Goal: Share content

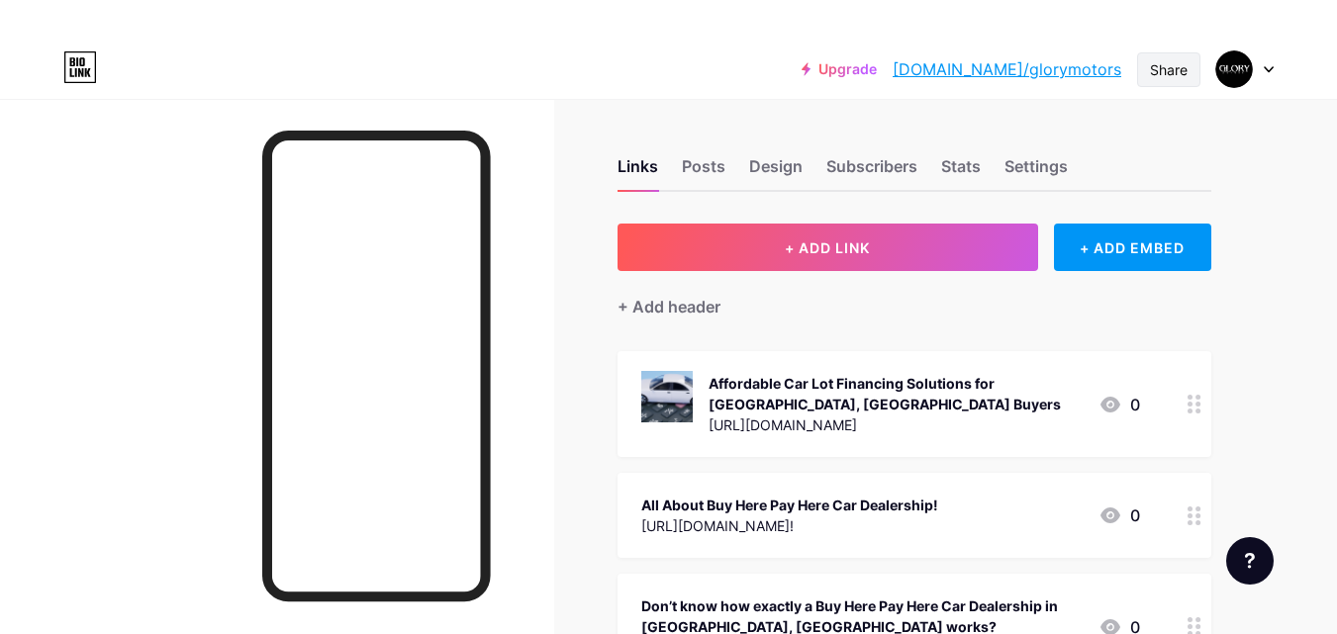
click at [1184, 73] on div "Share" at bounding box center [1169, 69] width 38 height 21
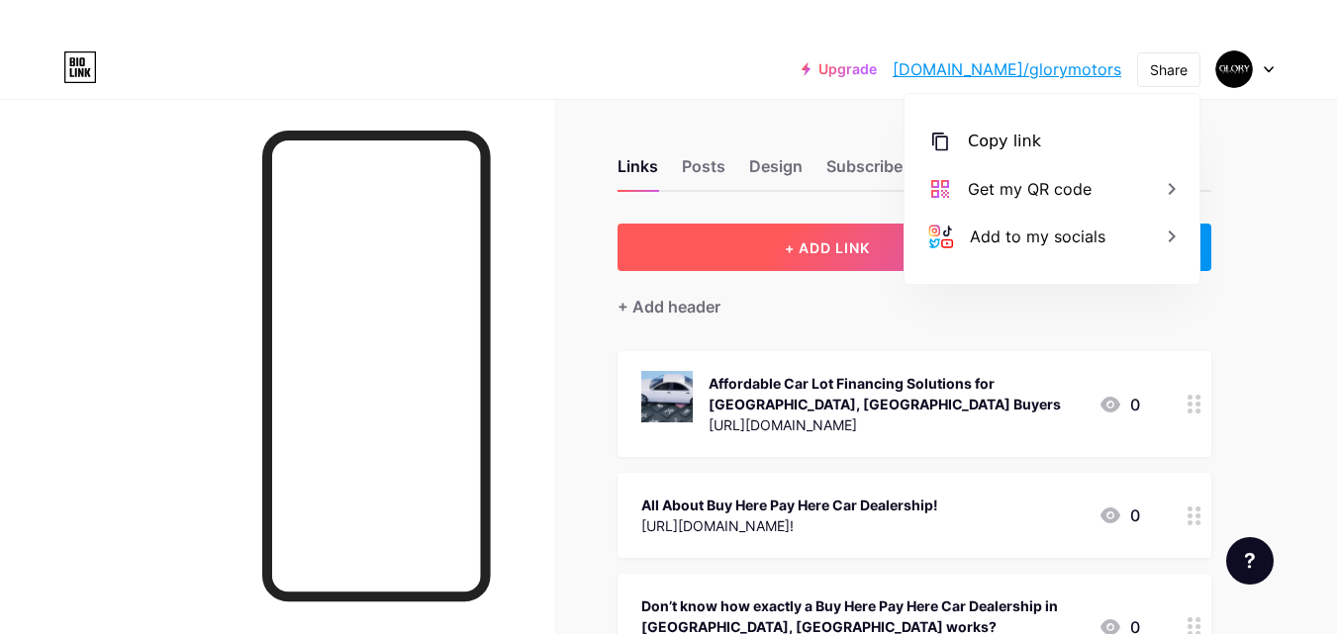
click at [791, 247] on span "+ ADD LINK" at bounding box center [827, 247] width 85 height 17
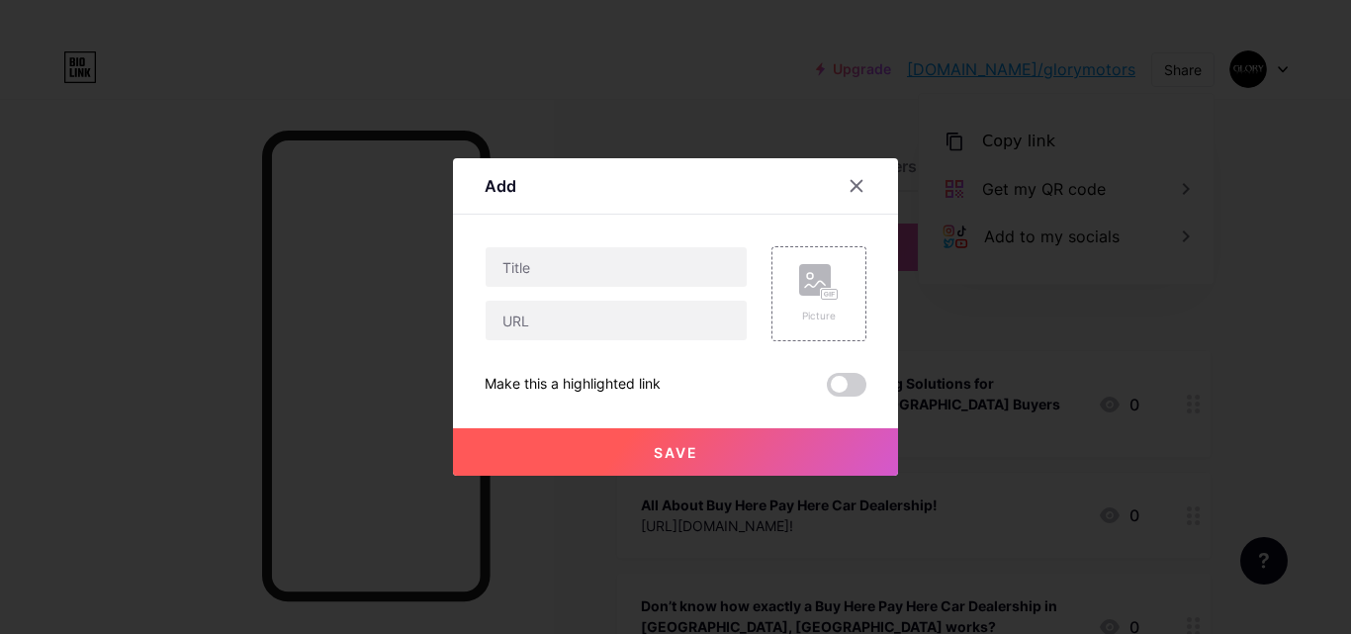
click at [550, 341] on div "Picture Make this a highlighted link Save" at bounding box center [676, 321] width 382 height 150
click at [561, 310] on input "text" at bounding box center [616, 321] width 261 height 40
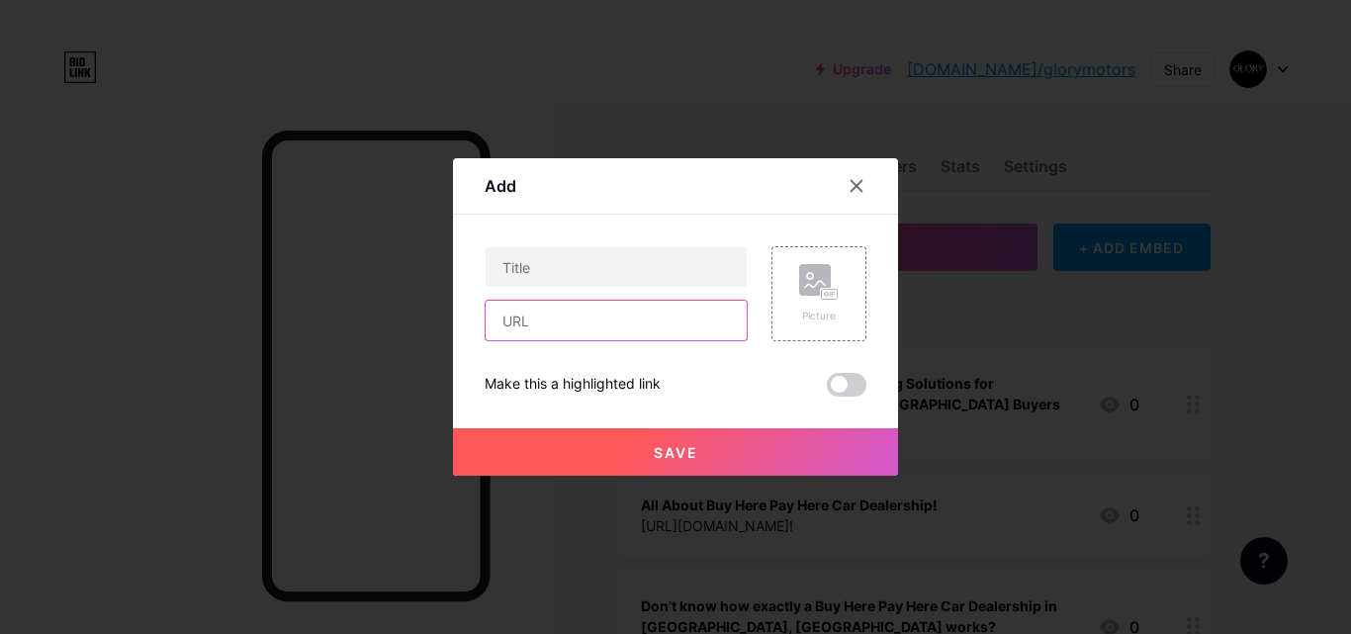
paste input "[URL][DOMAIN_NAME]"
type input "[URL][DOMAIN_NAME]"
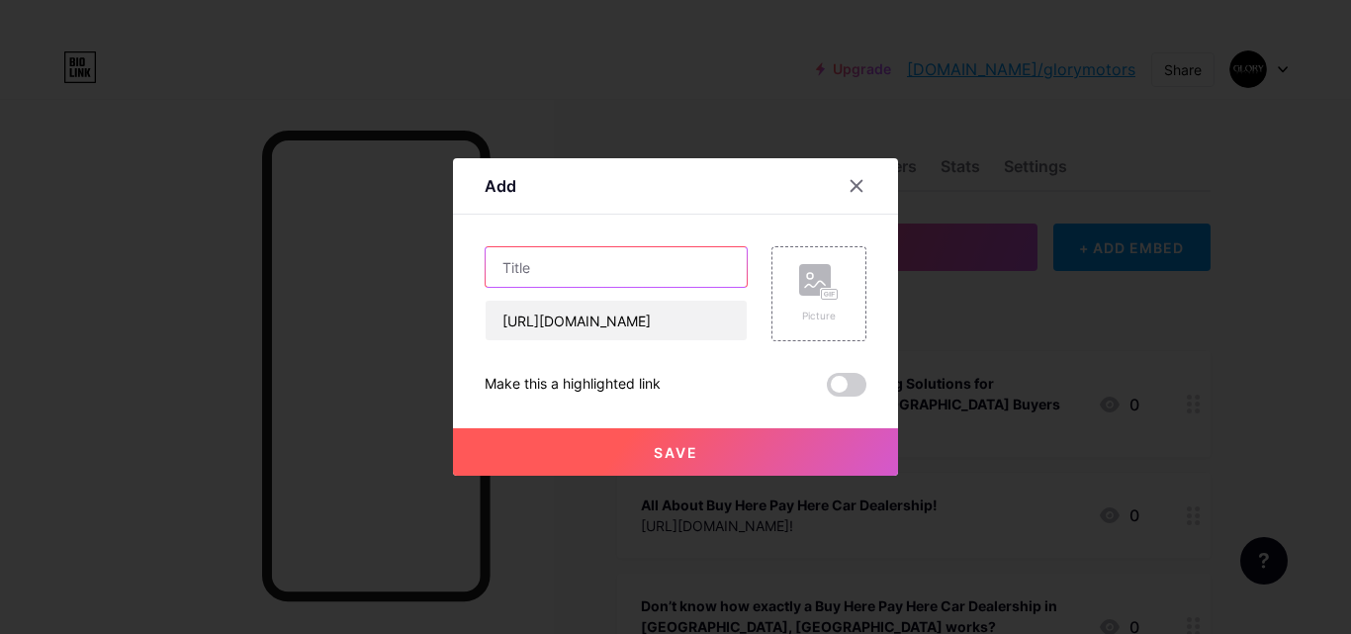
paste input "The True Cost of Ownership: Used Cars vs. New Cars"
type input "The True Cost of Ownership: Used Cars vs. New Cars"
click at [604, 443] on button "Save" at bounding box center [675, 451] width 445 height 47
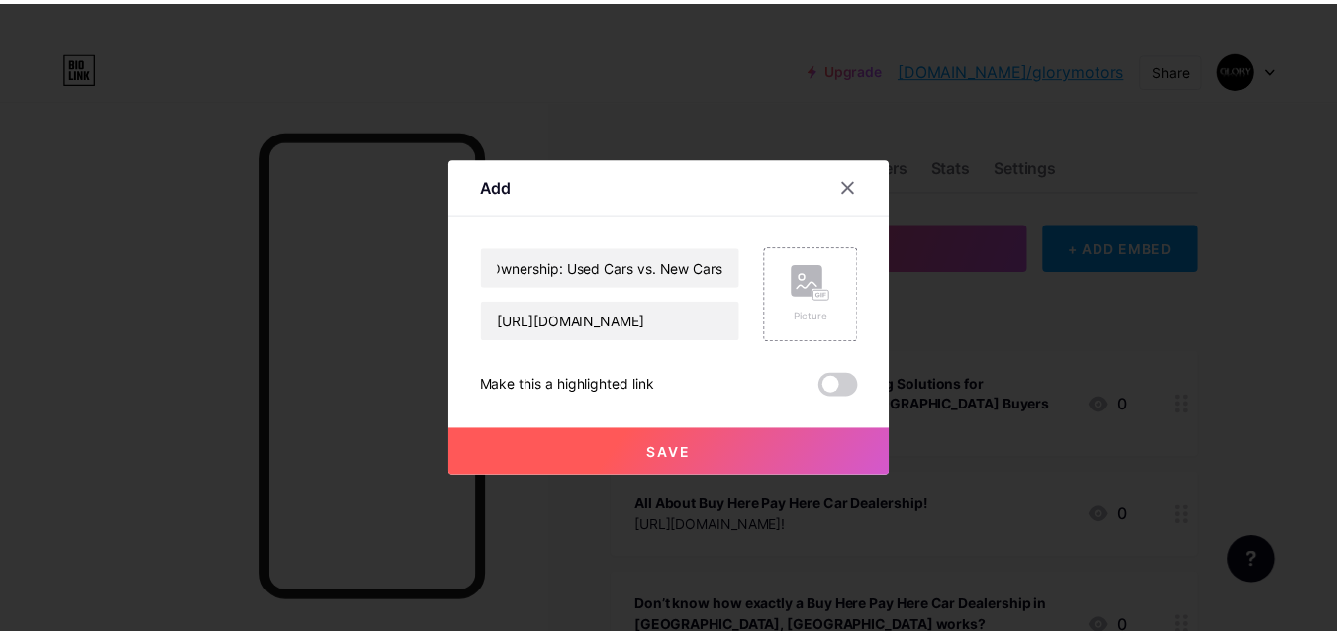
scroll to position [0, 0]
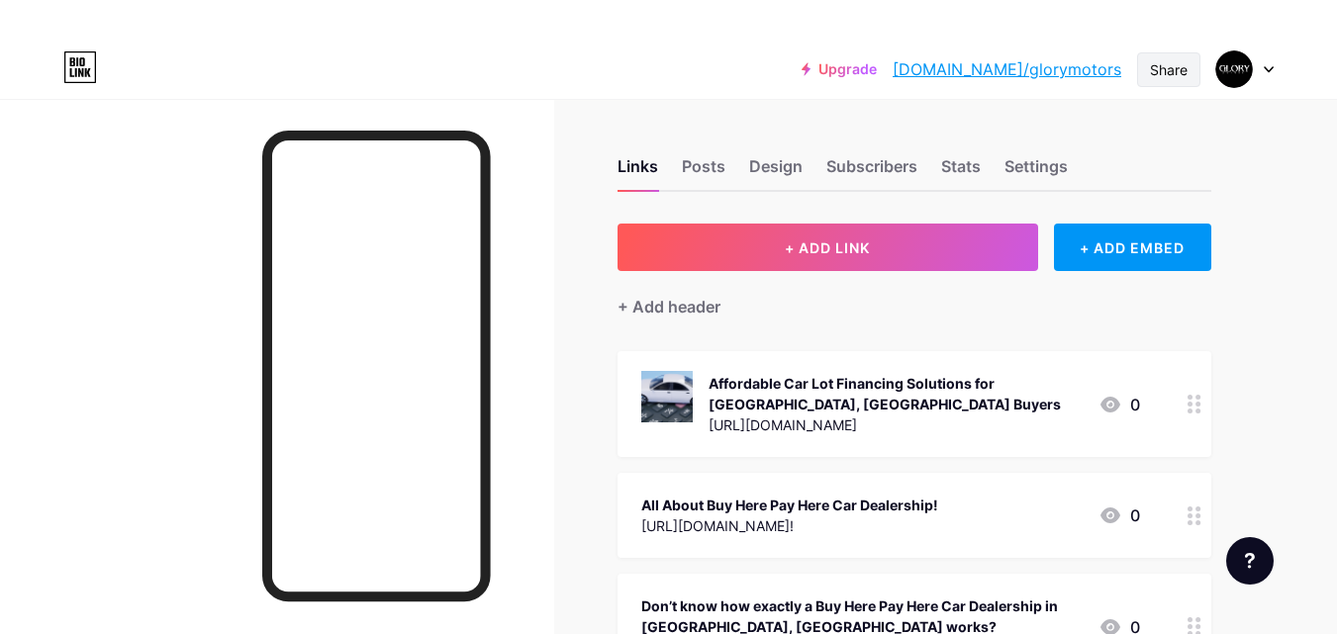
click at [1182, 64] on div "Share" at bounding box center [1169, 69] width 38 height 21
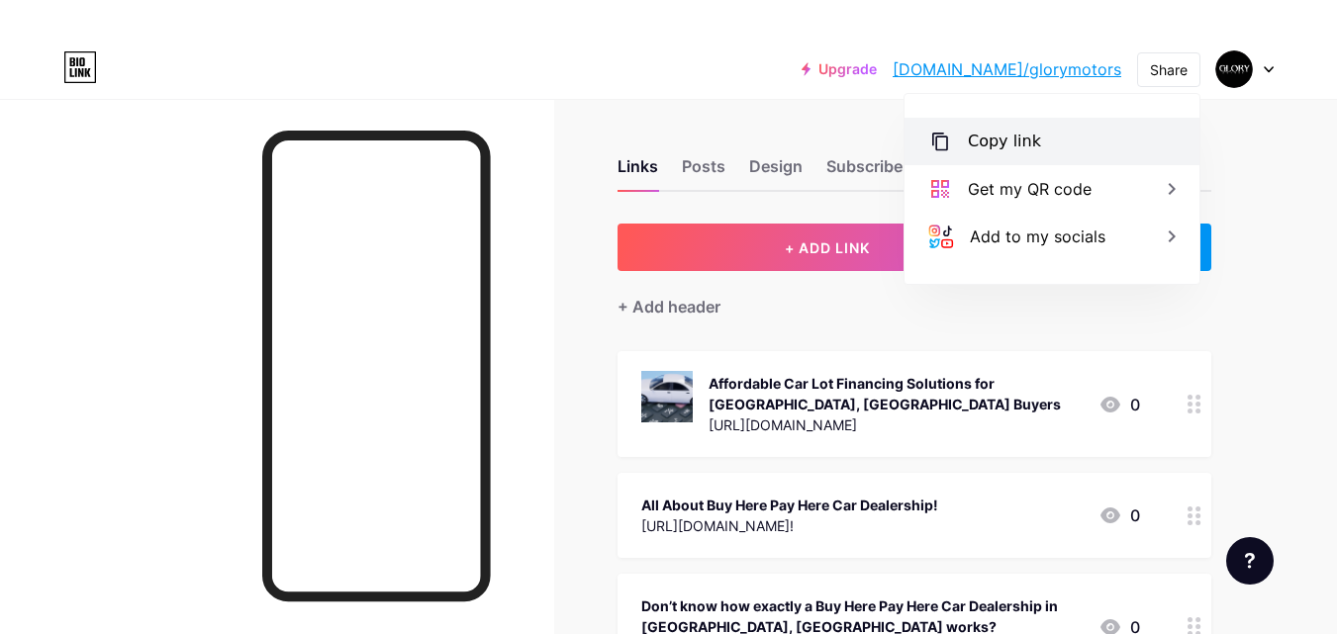
click at [1099, 154] on div "Copy link" at bounding box center [1051, 141] width 295 height 47
